Goal: Navigation & Orientation: Find specific page/section

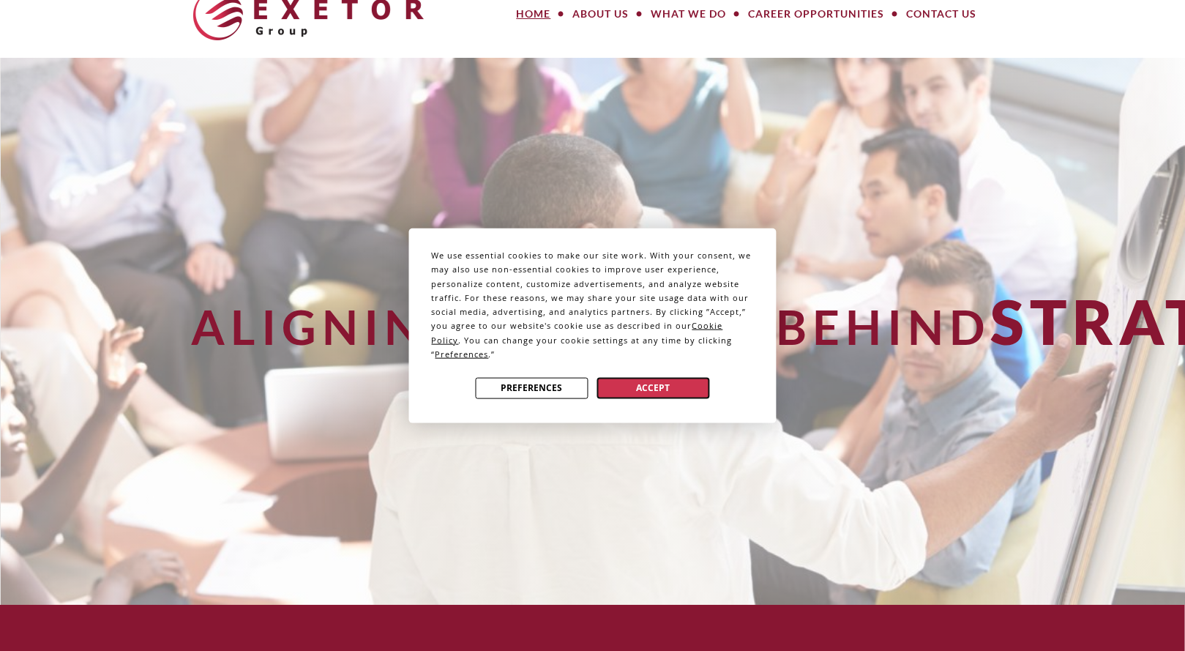
click at [654, 378] on button "Accept" at bounding box center [653, 387] width 113 height 21
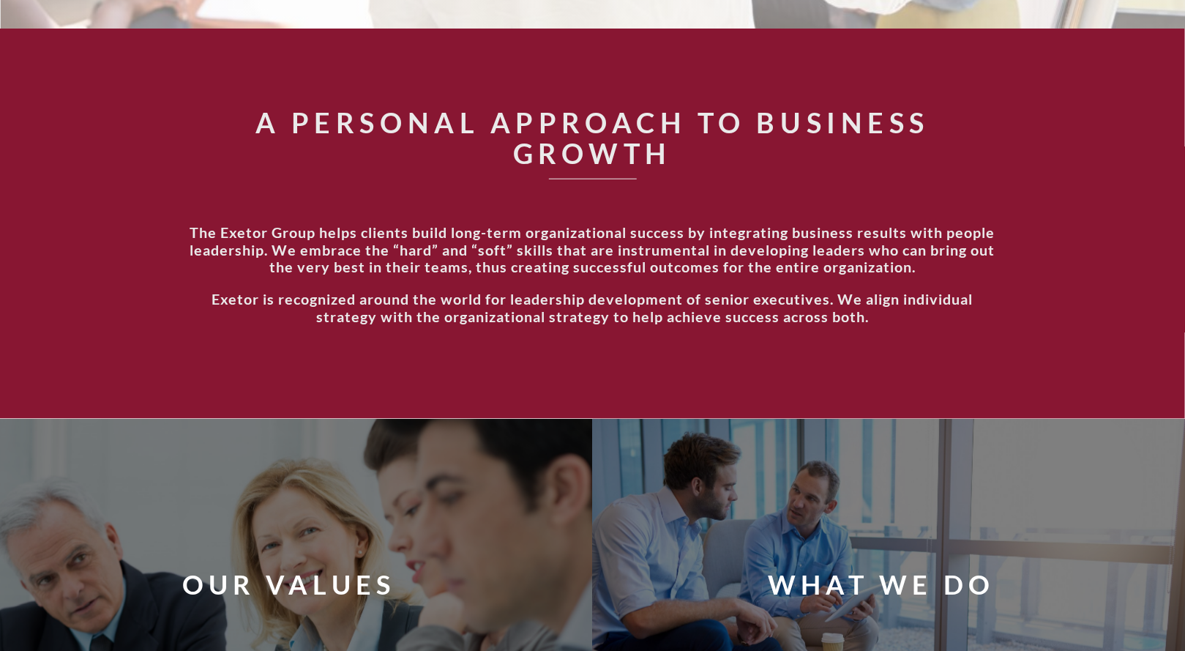
scroll to position [605, 0]
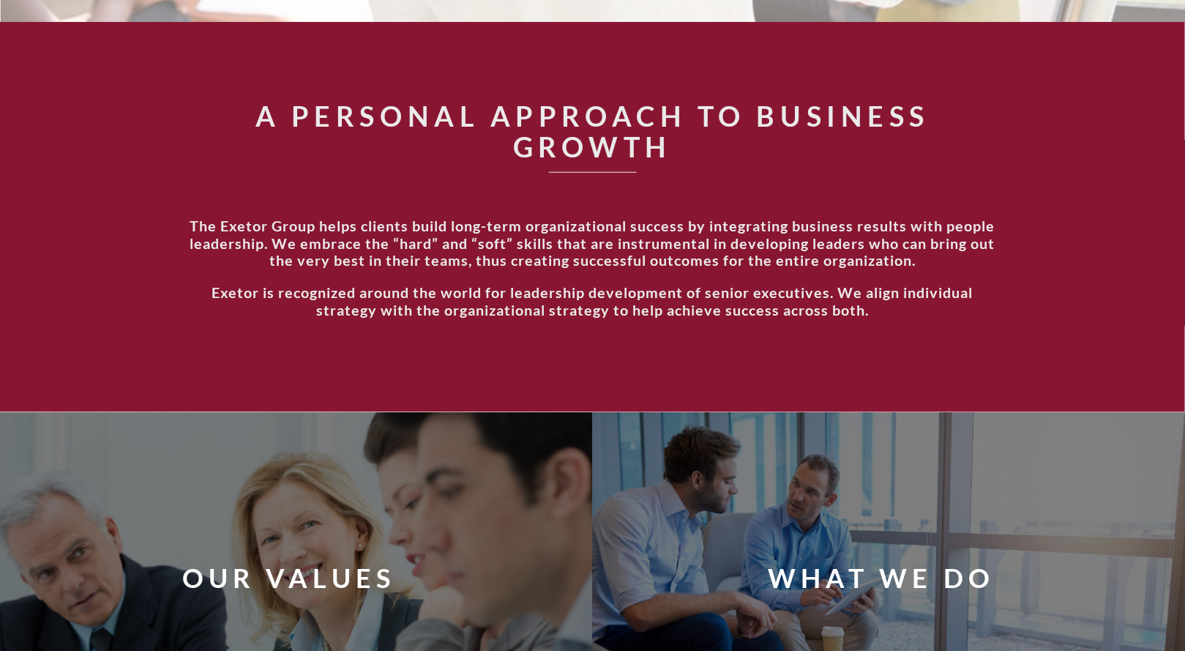
click at [610, 275] on div "The Exetor Group helps clients build long-term organizational success by integr…" at bounding box center [593, 275] width 834 height 116
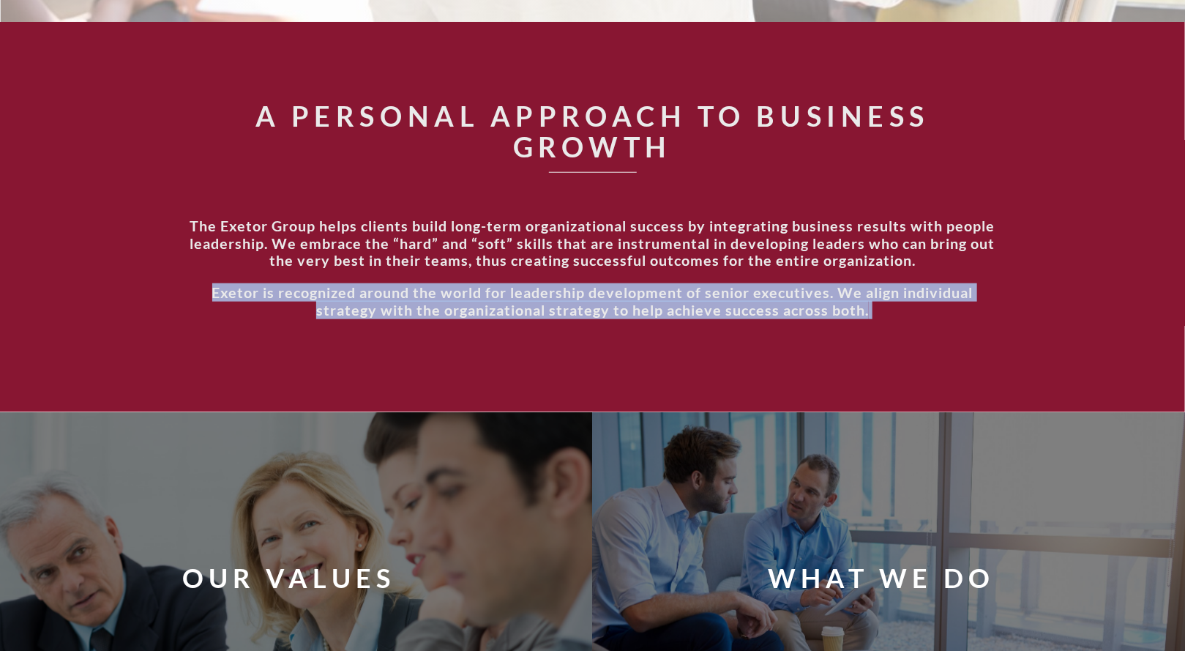
click at [610, 275] on div "The Exetor Group helps clients build long-term organizational success by integr…" at bounding box center [593, 275] width 834 height 116
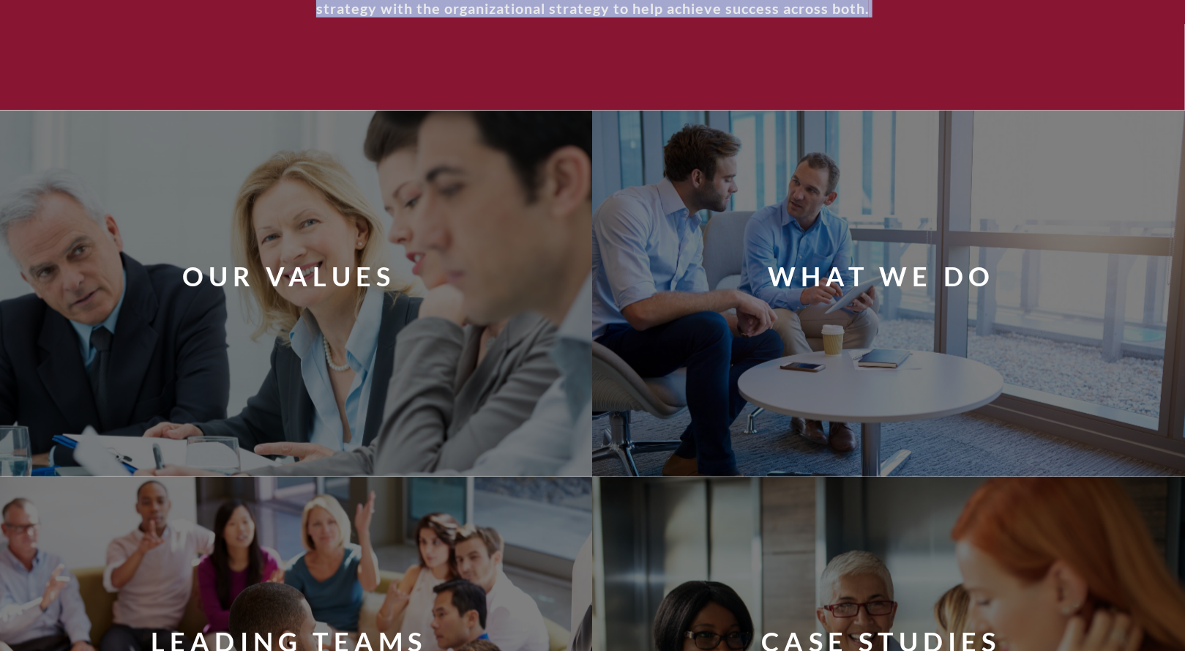
scroll to position [815, 0]
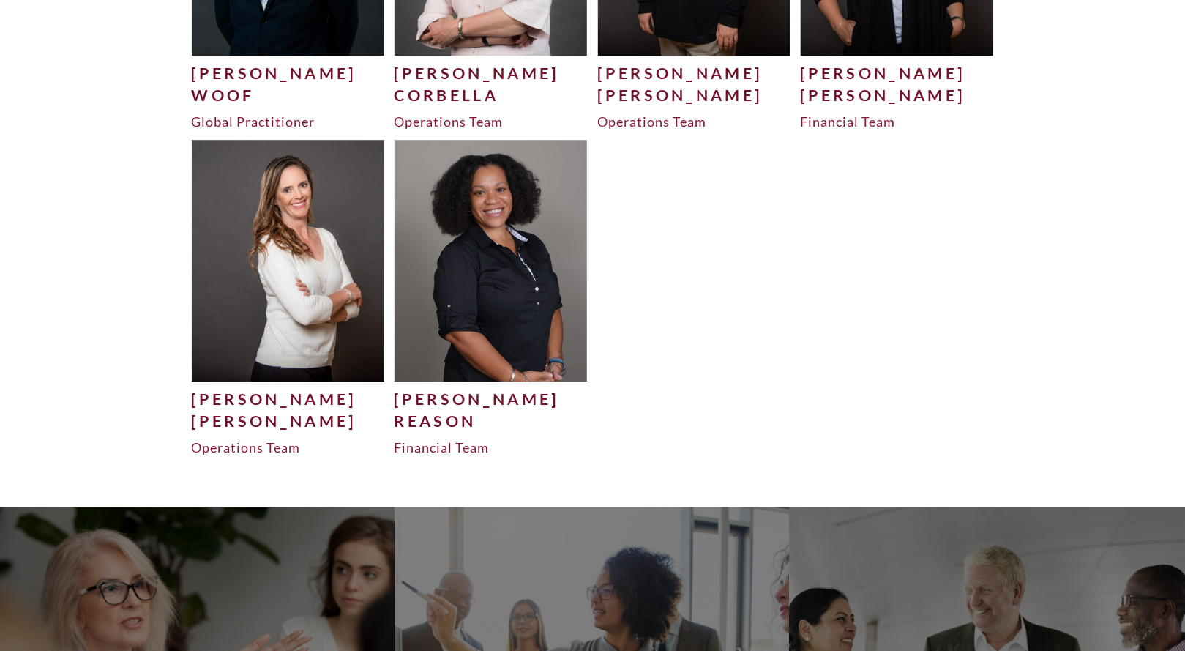
scroll to position [4762, 0]
